Goal: Information Seeking & Learning: Learn about a topic

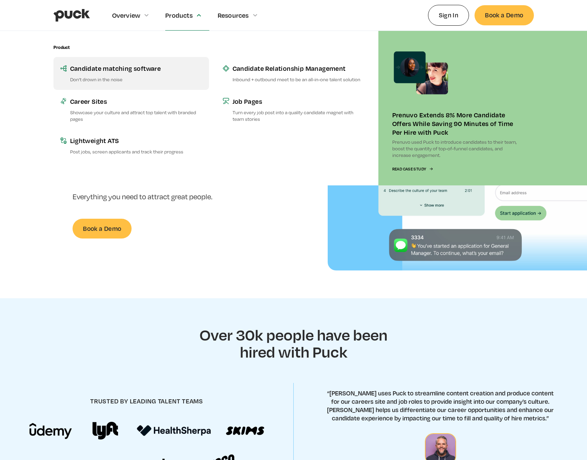
click at [124, 72] on div "Candidate matching software" at bounding box center [136, 68] width 132 height 9
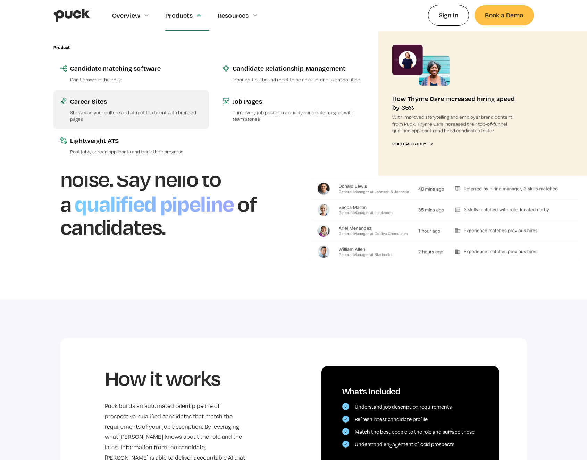
click at [125, 109] on p "Showcase your culture and attract top talent with branded pages" at bounding box center [136, 115] width 132 height 13
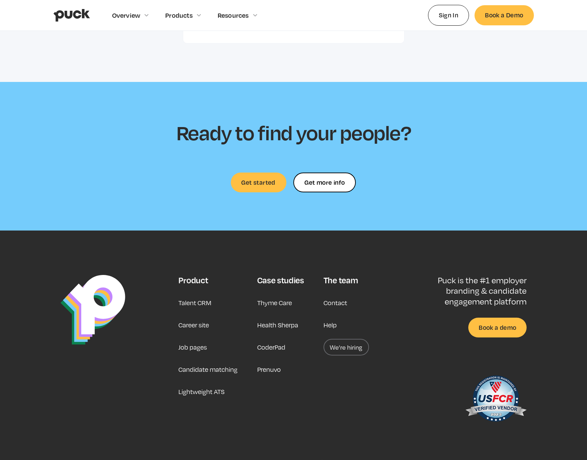
scroll to position [1945, 0]
